Goal: Task Accomplishment & Management: Complete application form

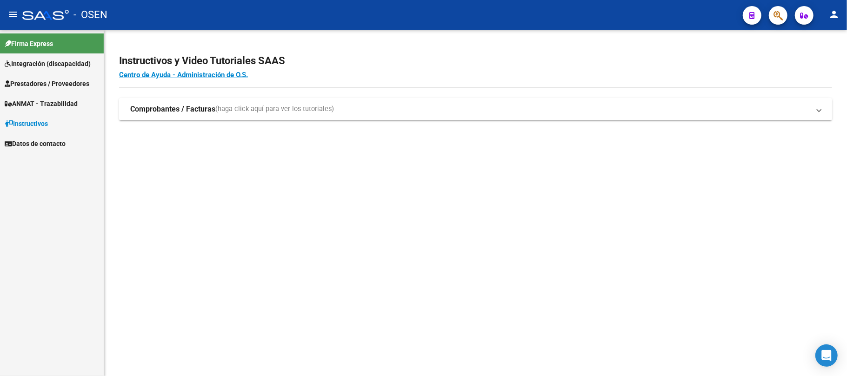
click at [171, 109] on strong "Comprobantes / Facturas" at bounding box center [172, 109] width 85 height 10
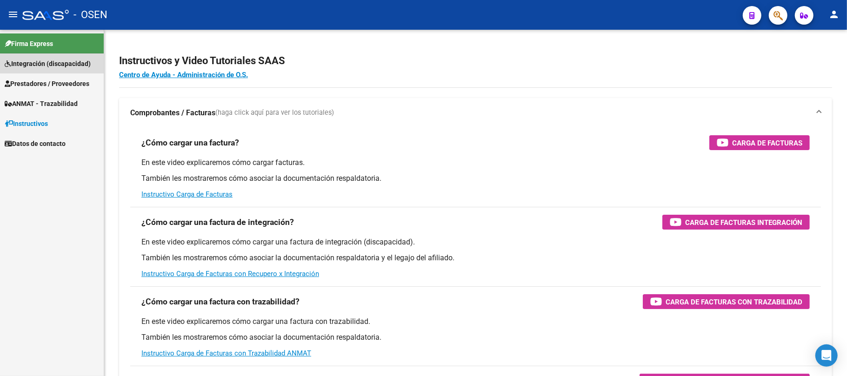
click at [54, 56] on link "Integración (discapacidad)" at bounding box center [52, 63] width 104 height 20
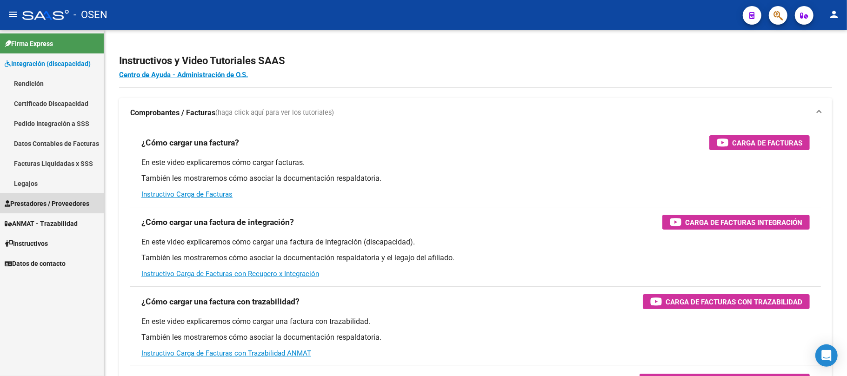
click at [38, 203] on span "Prestadores / Proveedores" at bounding box center [47, 204] width 85 height 10
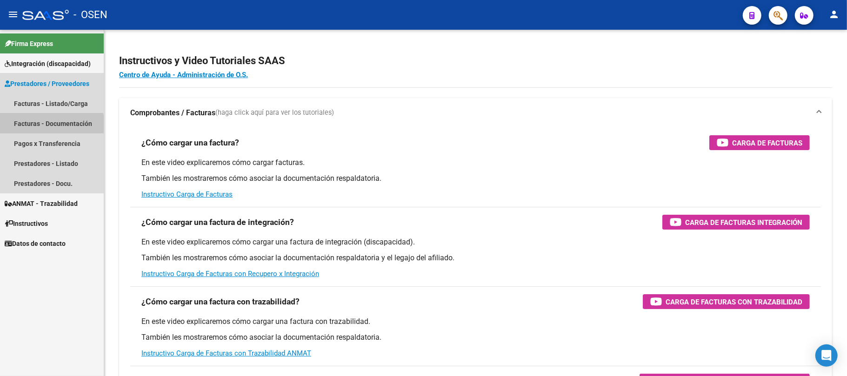
click at [49, 127] on link "Facturas - Documentación" at bounding box center [52, 123] width 104 height 20
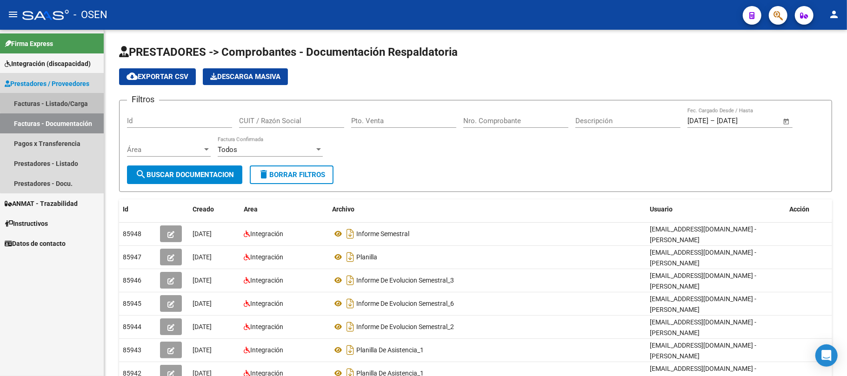
click at [70, 101] on link "Facturas - Listado/Carga" at bounding box center [52, 103] width 104 height 20
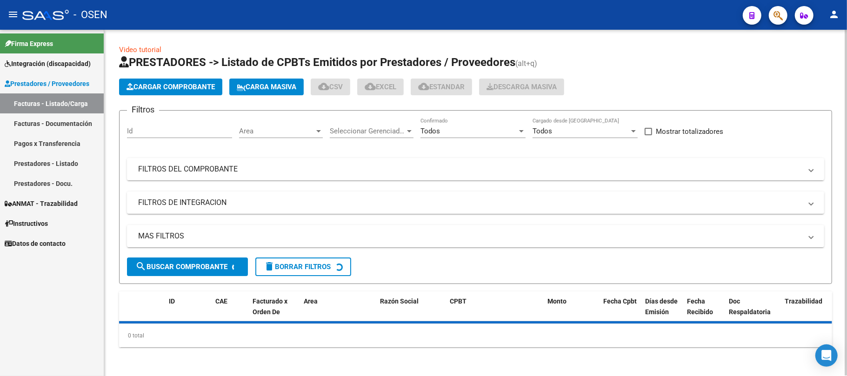
click at [329, 169] on mat-panel-title "FILTROS DEL COMPROBANTE" at bounding box center [470, 169] width 664 height 10
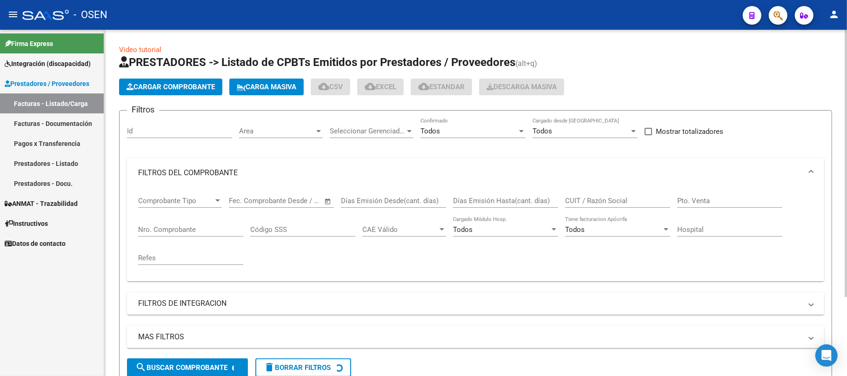
click at [169, 230] on input "Nro. Comprobante" at bounding box center [190, 230] width 105 height 8
type input "3179"
click at [578, 202] on input "CUIT / Razón Social" at bounding box center [617, 201] width 105 height 8
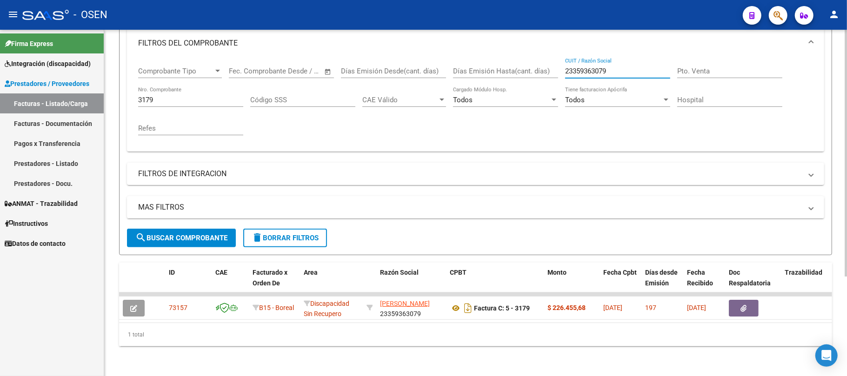
scroll to position [140, 0]
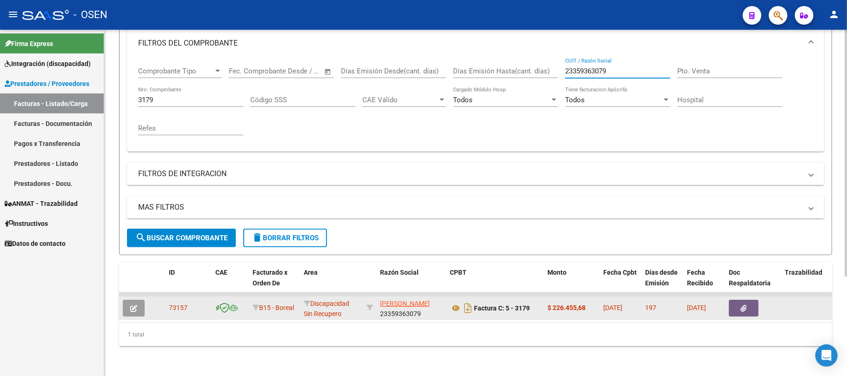
type input "23359363079"
click at [134, 305] on icon "button" at bounding box center [133, 308] width 7 height 7
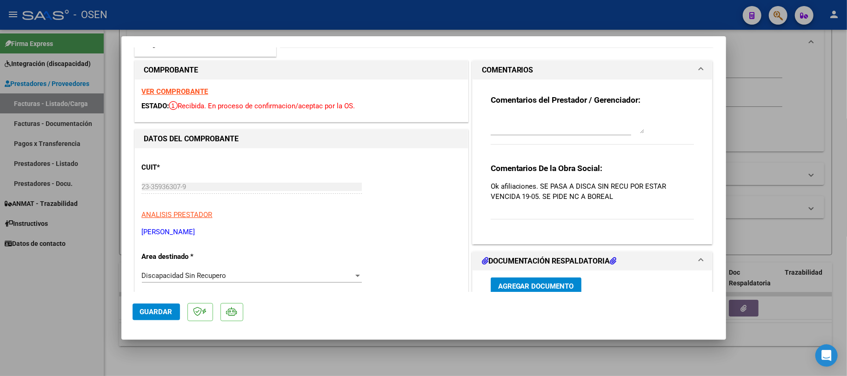
scroll to position [0, 0]
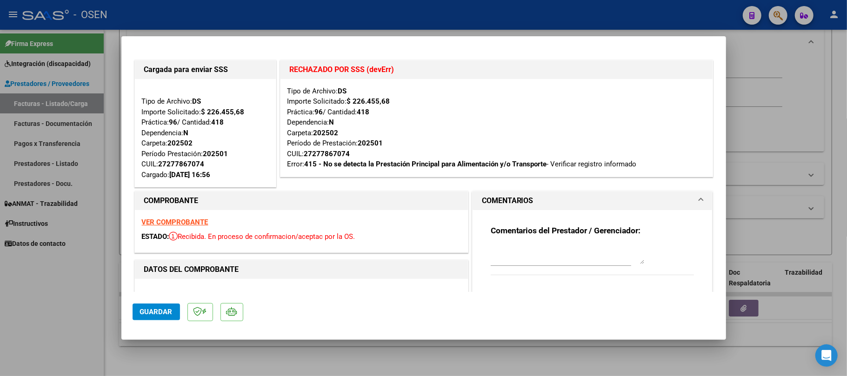
type input "$ 0,00"
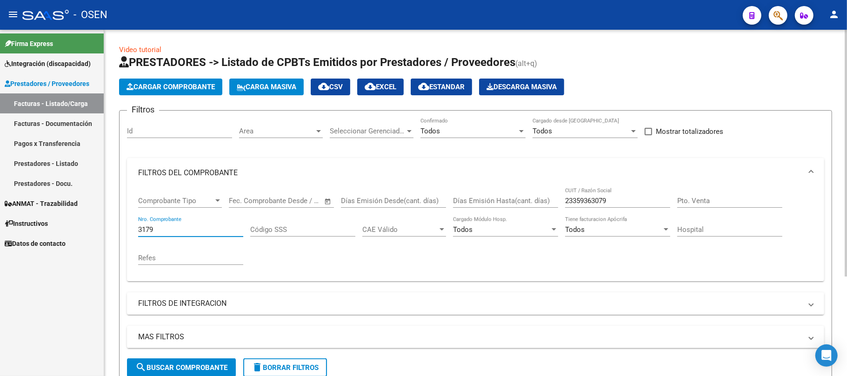
drag, startPoint x: 168, startPoint y: 226, endPoint x: 121, endPoint y: 227, distance: 47.0
click at [121, 227] on form "Filtros Id Area Area Seleccionar Gerenciador Seleccionar Gerenciador Todos Conf…" at bounding box center [475, 247] width 713 height 275
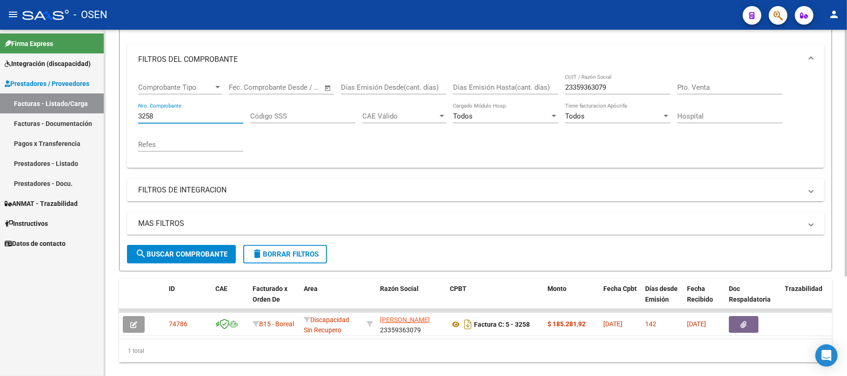
scroll to position [140, 0]
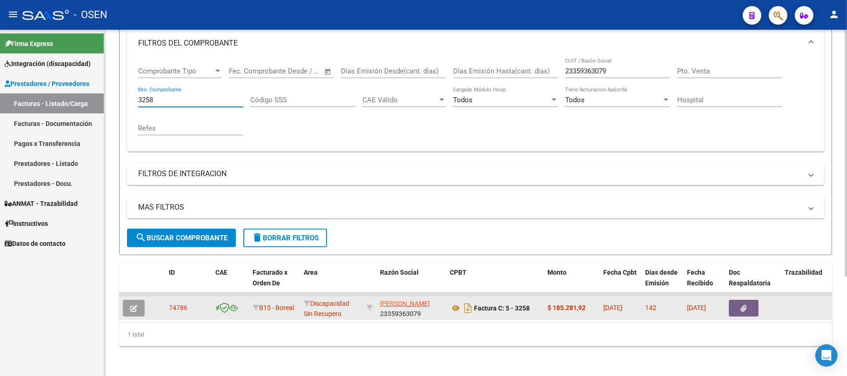
type input "3258"
click at [121, 302] on datatable-body-cell at bounding box center [135, 308] width 33 height 23
click at [134, 305] on icon "button" at bounding box center [133, 308] width 7 height 7
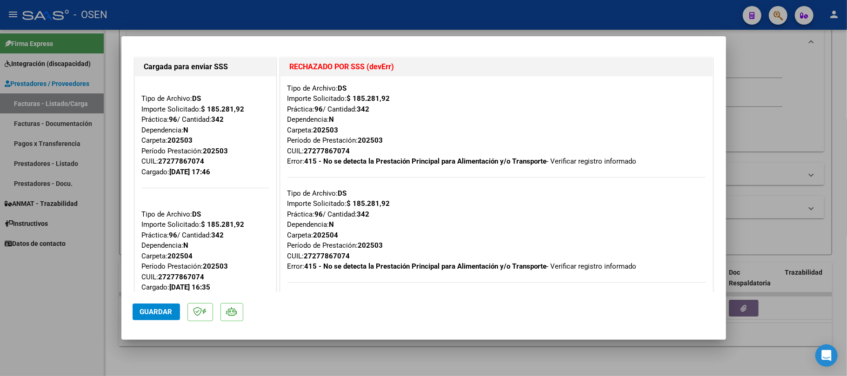
scroll to position [0, 0]
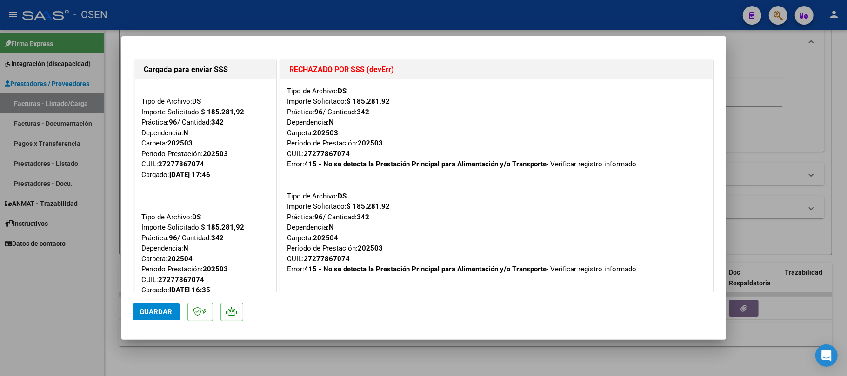
type input "$ 0,00"
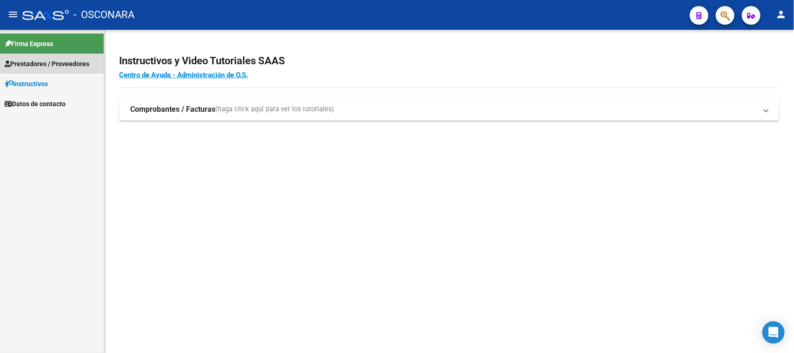
click at [68, 62] on span "Prestadores / Proveedores" at bounding box center [47, 64] width 85 height 10
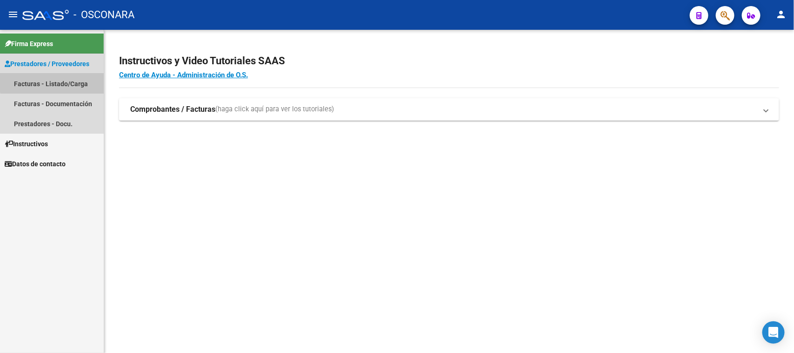
click at [78, 80] on link "Facturas - Listado/Carga" at bounding box center [52, 83] width 104 height 20
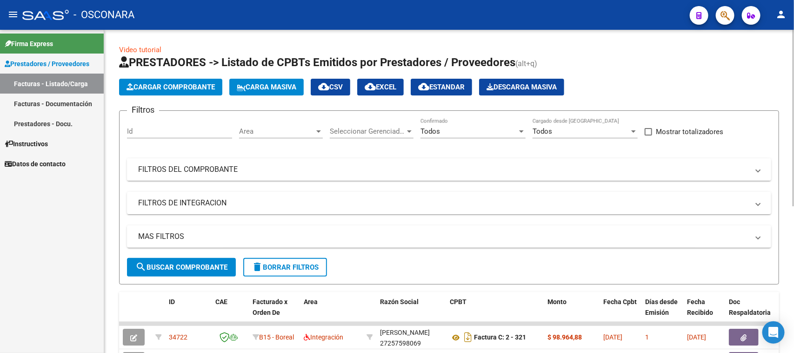
click at [191, 173] on mat-panel-title "FILTROS DEL COMPROBANTE" at bounding box center [443, 169] width 611 height 10
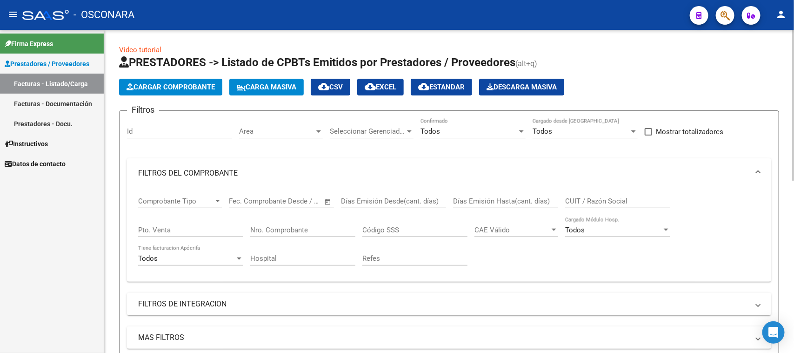
click at [592, 200] on input "CUIT / Razón Social" at bounding box center [617, 201] width 105 height 8
type input "23359363079"
click at [317, 228] on input "Nro. Comprobante" at bounding box center [302, 230] width 105 height 8
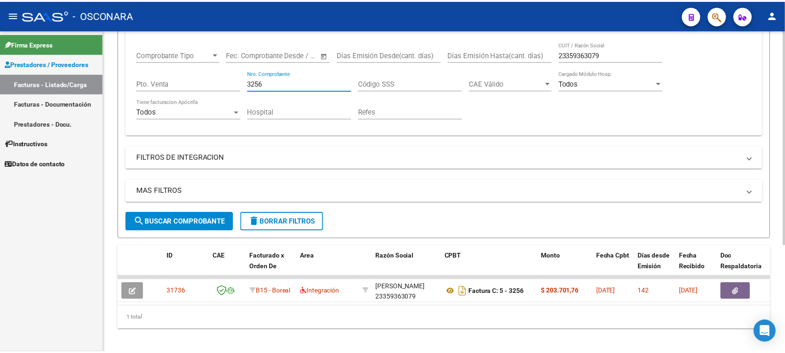
scroll to position [160, 0]
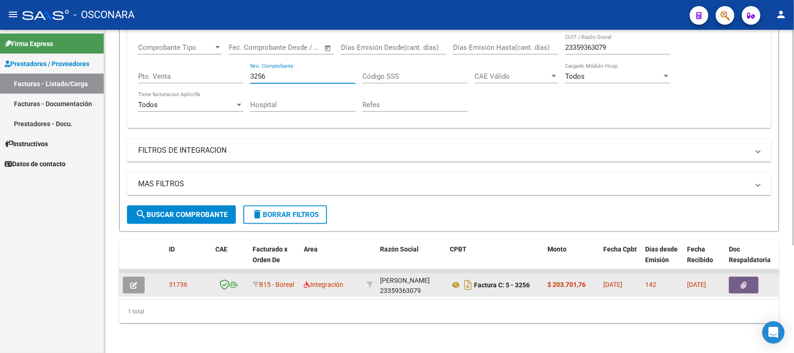
type input "3256"
click at [141, 276] on button "button" at bounding box center [134, 284] width 22 height 17
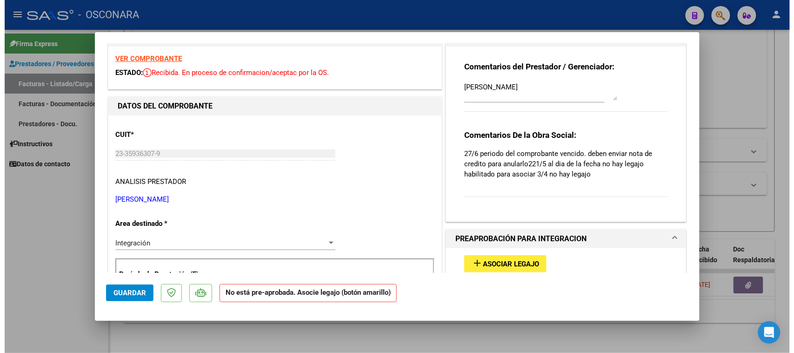
scroll to position [0, 0]
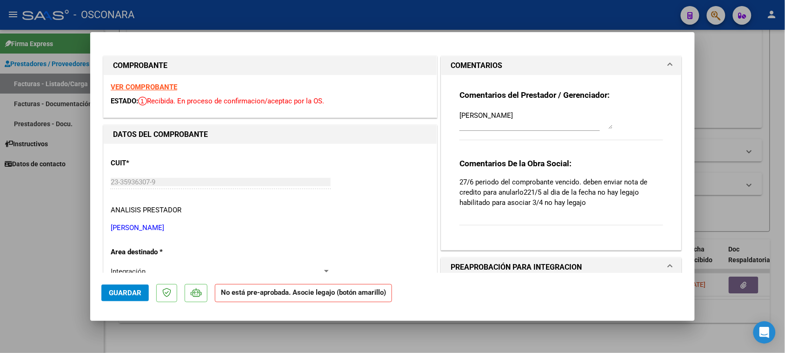
type input "$ 0,00"
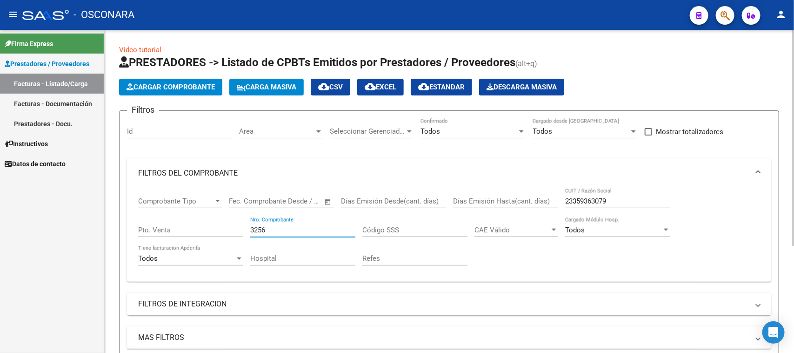
drag, startPoint x: 282, startPoint y: 227, endPoint x: 243, endPoint y: 225, distance: 39.1
click at [243, 225] on div "Comprobante Tipo Comprobante Tipo Start date – End date Fec. Comprobante Desde …" at bounding box center [449, 231] width 622 height 86
click at [282, 229] on input "3662" at bounding box center [302, 230] width 105 height 8
click at [280, 226] on input "3662" at bounding box center [302, 230] width 105 height 8
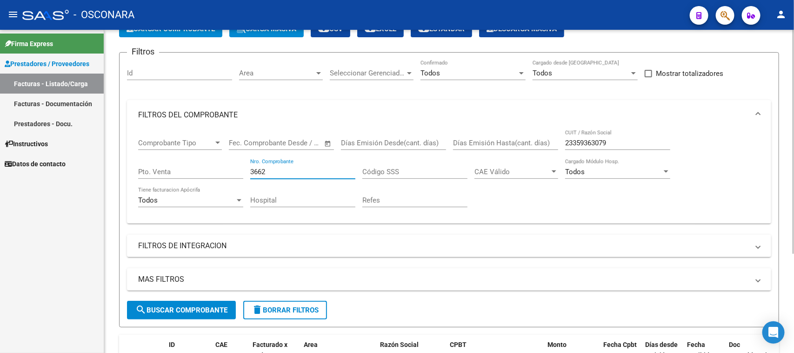
scroll to position [116, 0]
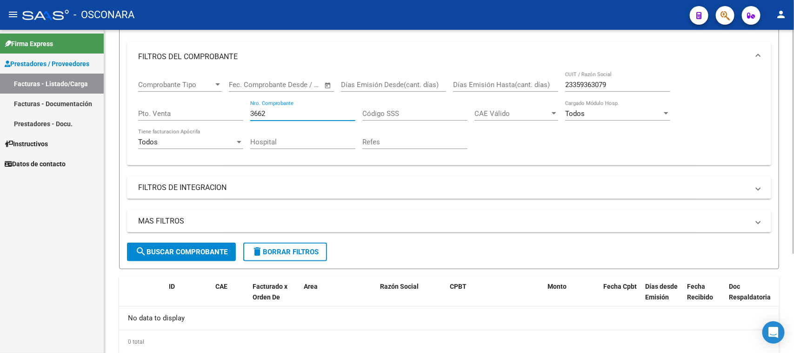
drag, startPoint x: 273, startPoint y: 113, endPoint x: 256, endPoint y: 112, distance: 17.3
click at [256, 112] on input "3662" at bounding box center [302, 113] width 105 height 8
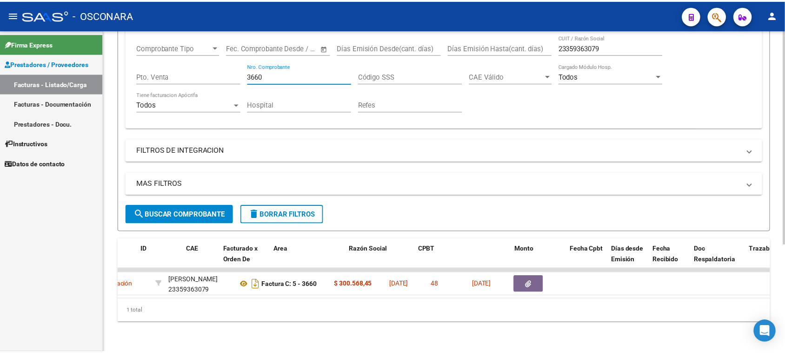
scroll to position [0, 0]
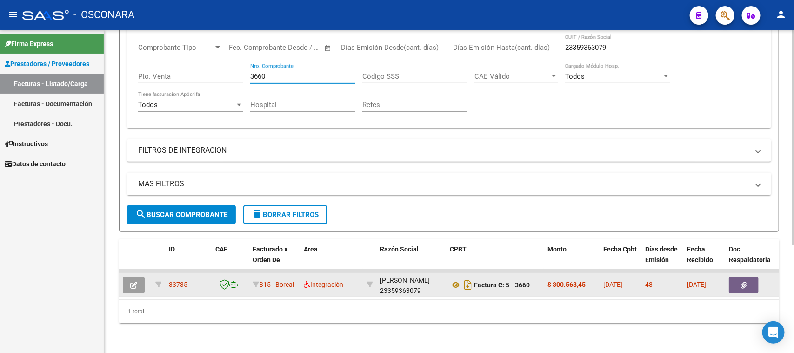
type input "3660"
click at [135, 281] on icon "button" at bounding box center [133, 284] width 7 height 7
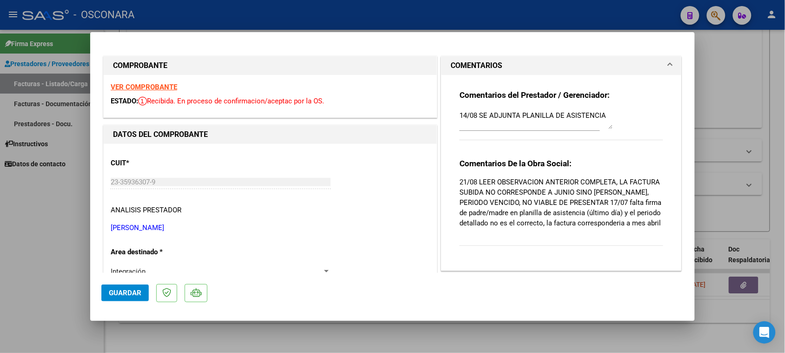
click at [149, 85] on strong "VER COMPROBANTE" at bounding box center [144, 87] width 67 height 8
type input "$ 0,00"
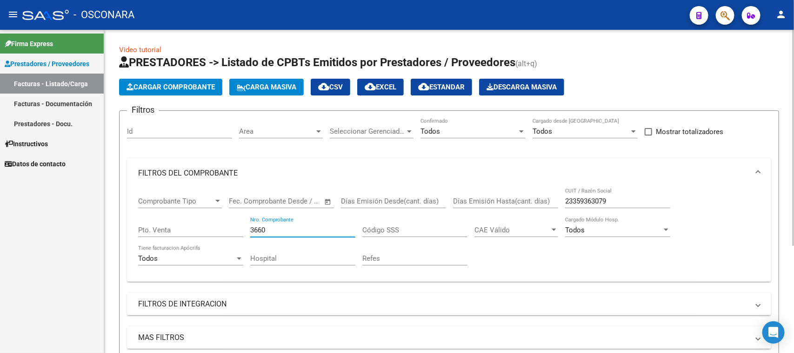
drag, startPoint x: 294, startPoint y: 231, endPoint x: 247, endPoint y: 230, distance: 47.4
click at [247, 230] on div "Comprobante Tipo Comprobante Tipo Start date – End date Fec. Comprobante Desde …" at bounding box center [449, 231] width 622 height 86
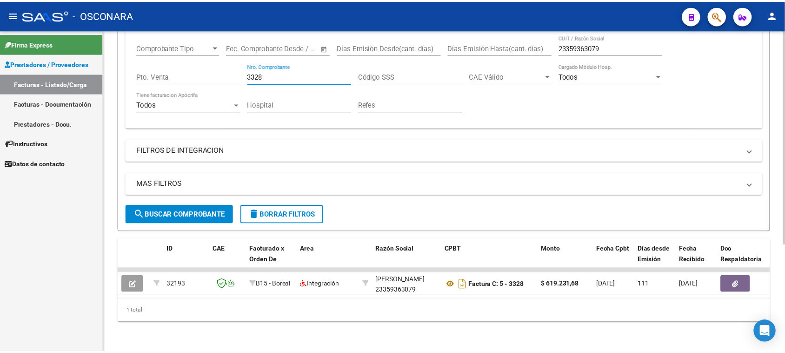
scroll to position [160, 0]
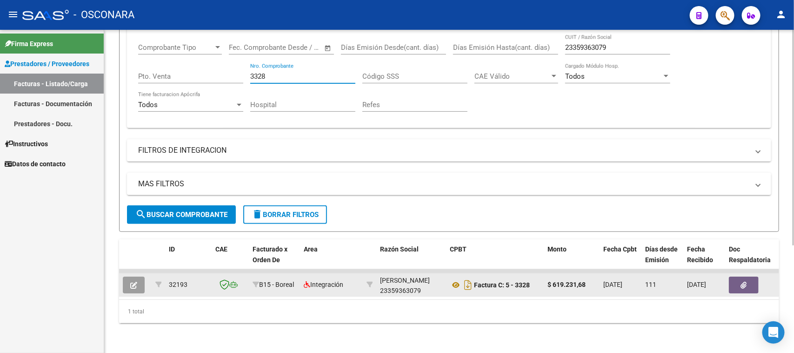
type input "3328"
click at [138, 276] on button "button" at bounding box center [134, 284] width 22 height 17
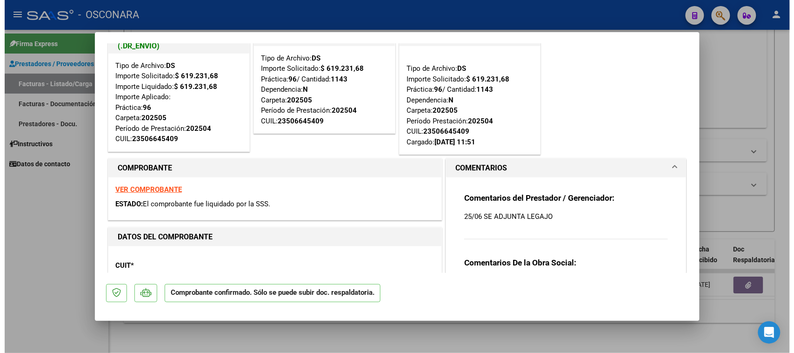
scroll to position [12, 0]
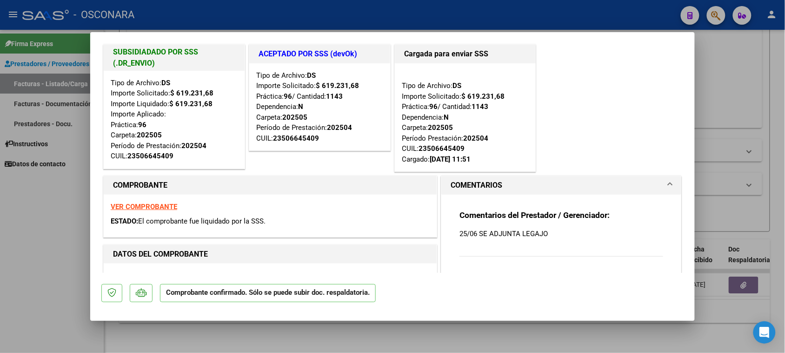
type input "$ 0,00"
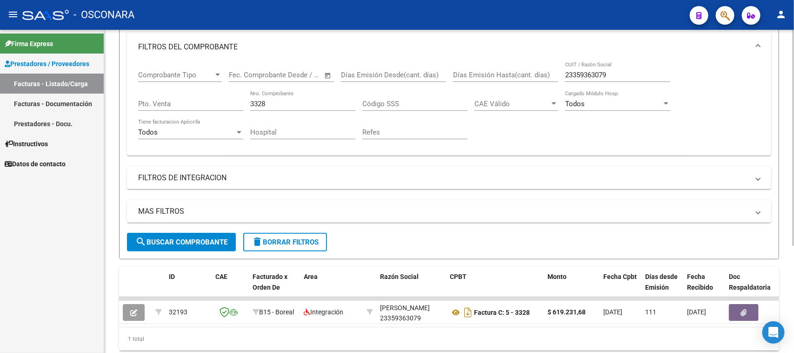
scroll to position [44, 0]
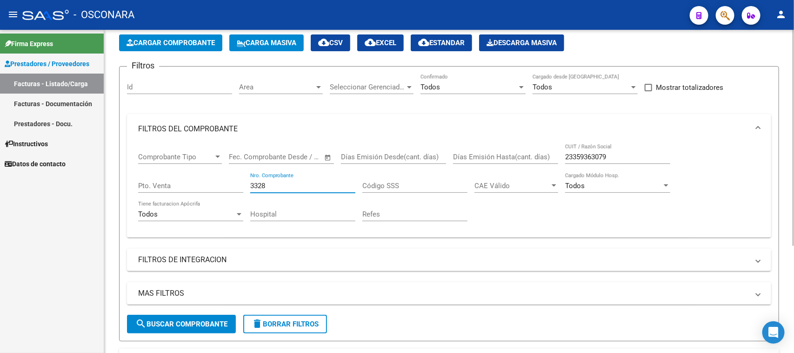
drag, startPoint x: 287, startPoint y: 182, endPoint x: 233, endPoint y: 183, distance: 54.0
click at [233, 183] on div "Comprobante Tipo Comprobante Tipo Start date – End date Fec. Comprobante Desde …" at bounding box center [449, 187] width 622 height 86
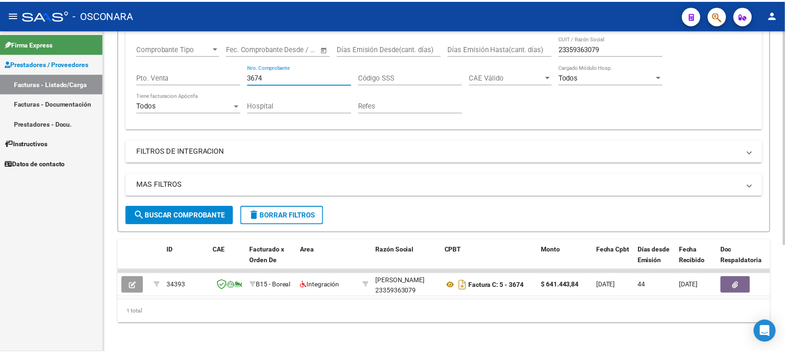
scroll to position [160, 0]
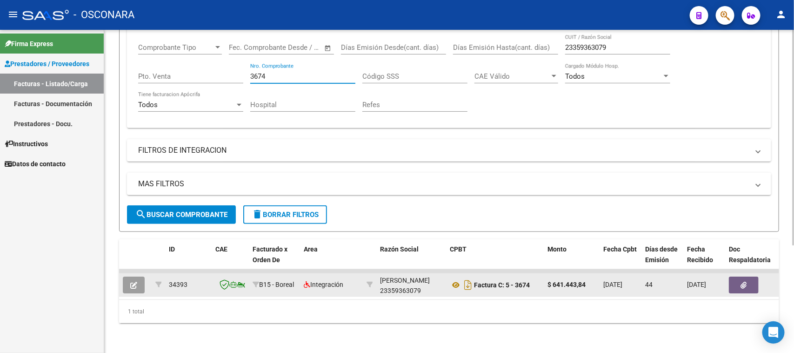
type input "3674"
click at [140, 276] on button "button" at bounding box center [134, 284] width 22 height 17
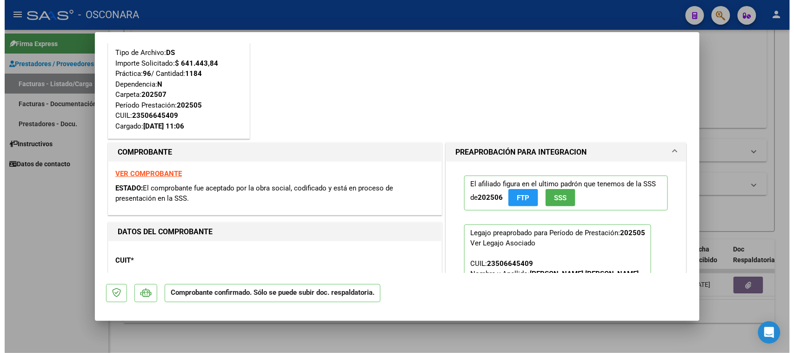
scroll to position [0, 0]
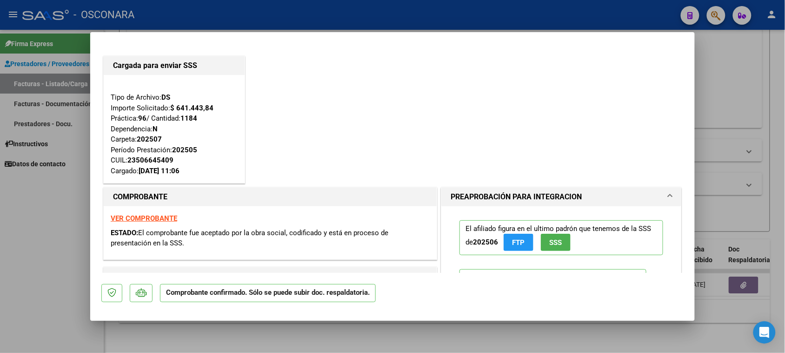
type input "$ 0,00"
